Goal: Communication & Community: Answer question/provide support

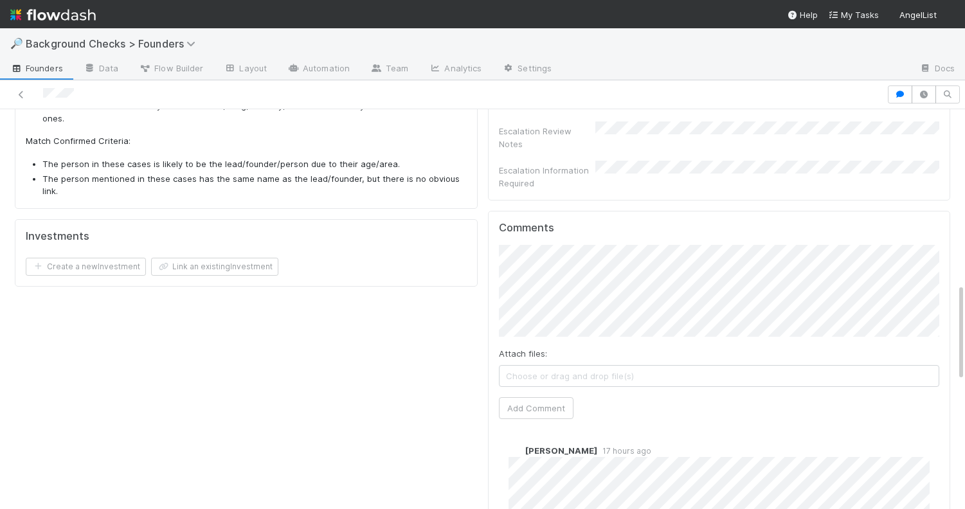
scroll to position [757, 0]
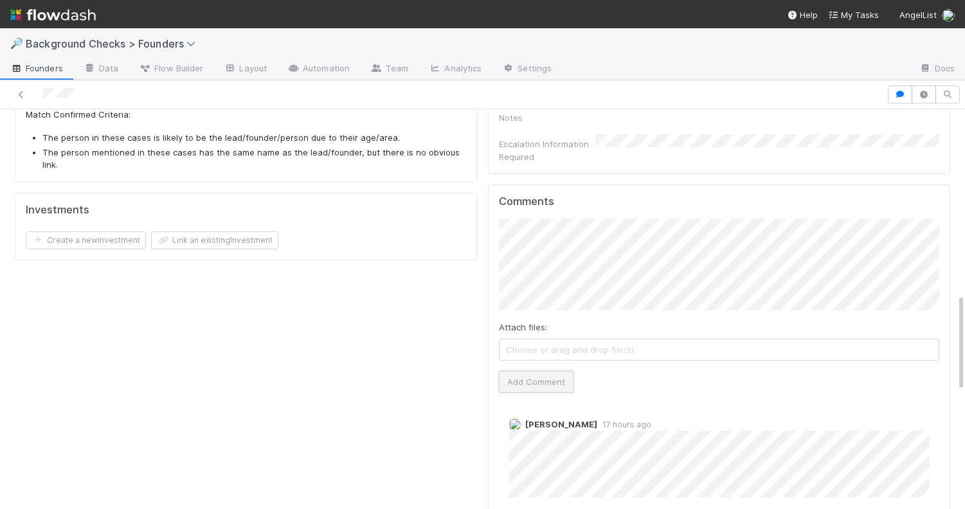
click at [542, 371] on button "Add Comment" at bounding box center [536, 382] width 75 height 22
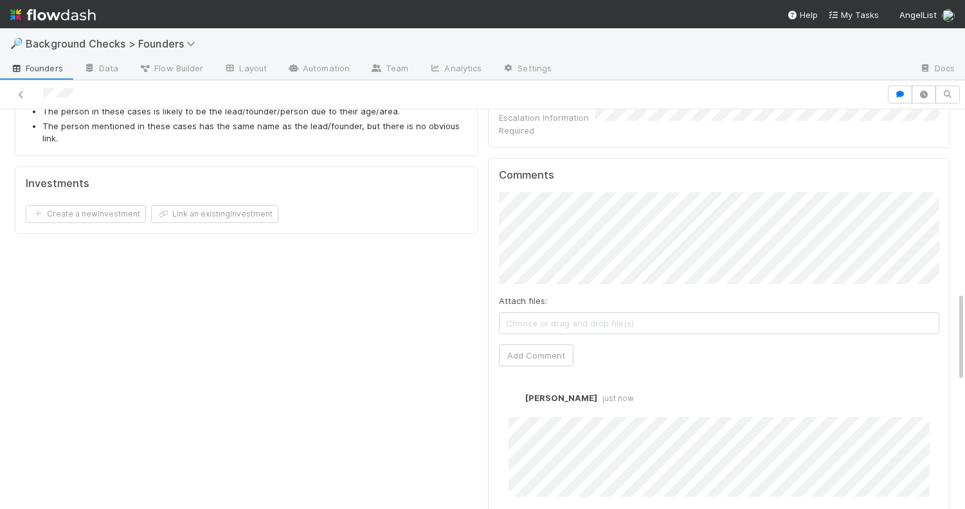
scroll to position [809, 0]
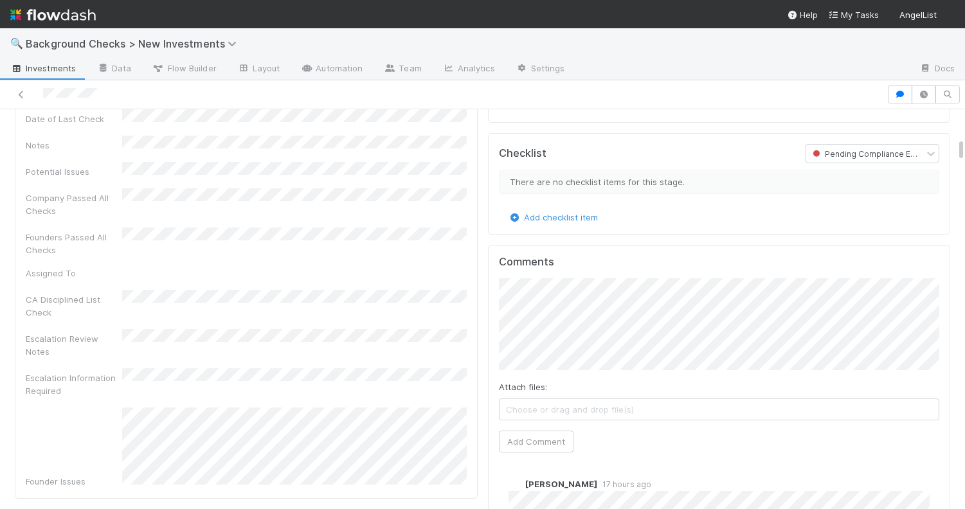
scroll to position [857, 0]
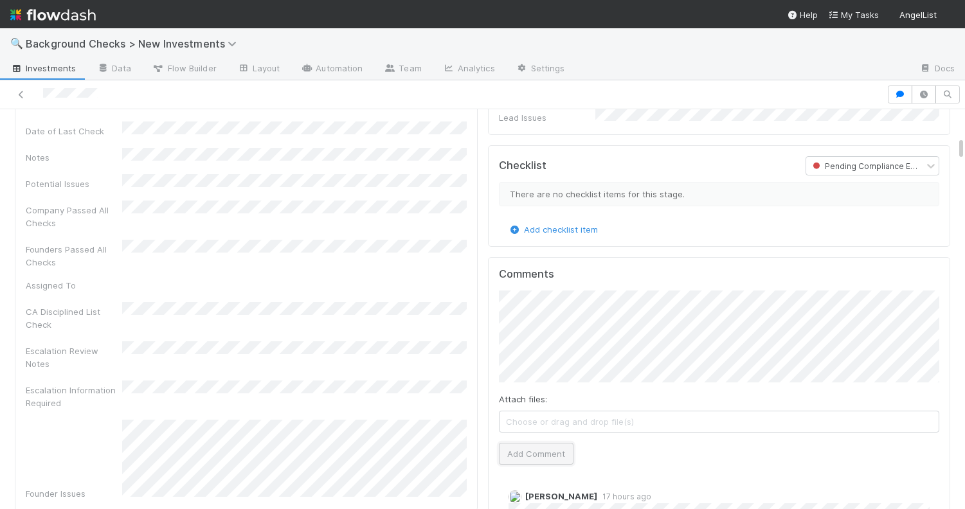
click at [542, 443] on button "Add Comment" at bounding box center [536, 454] width 75 height 22
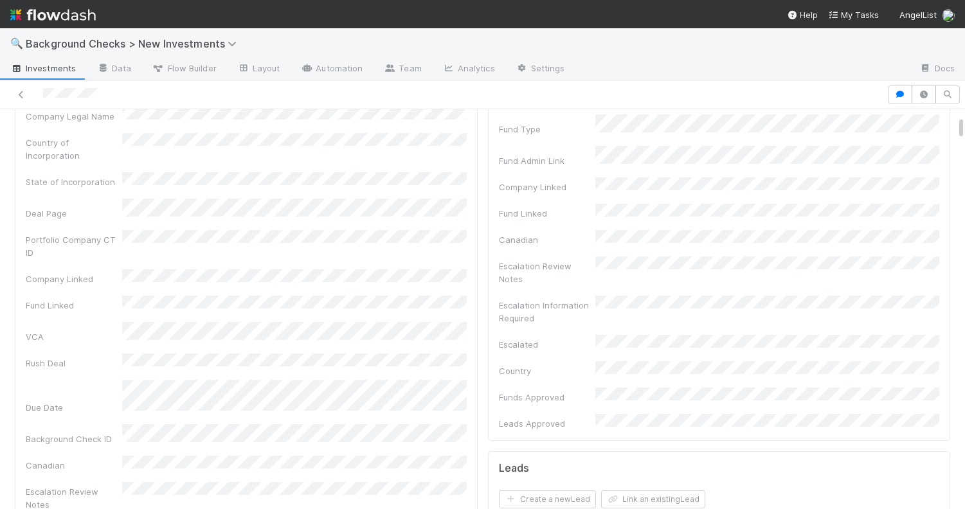
scroll to position [0, 0]
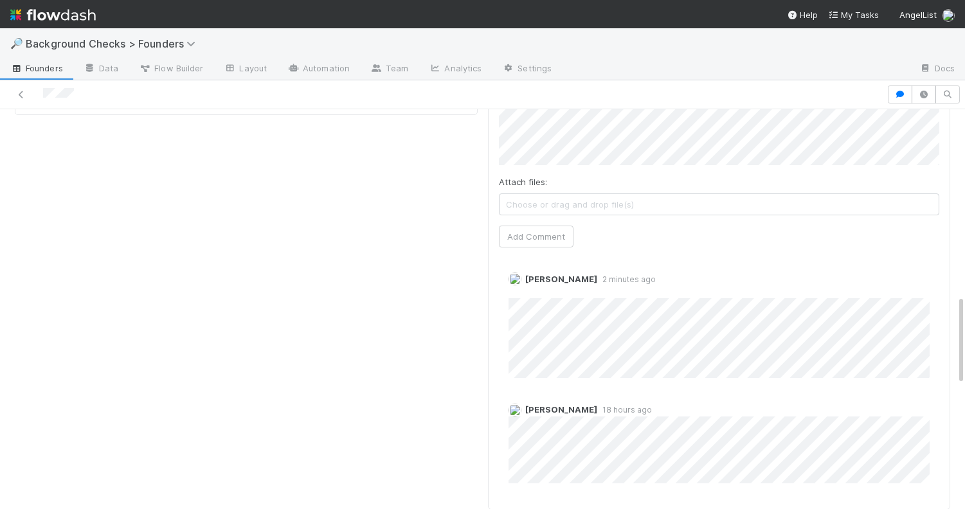
scroll to position [904, 0]
